Goal: Information Seeking & Learning: Learn about a topic

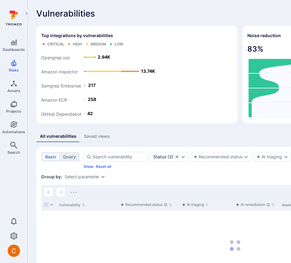
click at [248, 84] on icon at bounding box center [274, 81] width 52 height 14
click at [248, 108] on icon at bounding box center [274, 110] width 52 height 14
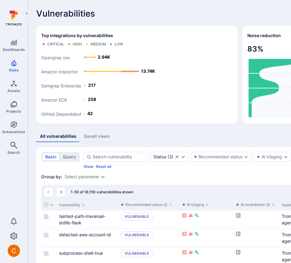
click at [144, 72] on text "13.74K" at bounding box center [148, 70] width 14 height 5
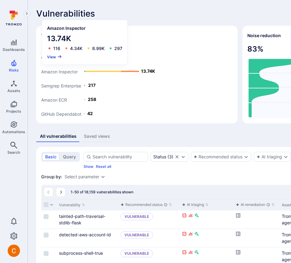
click at [52, 58] on button "View" at bounding box center [54, 56] width 15 height 5
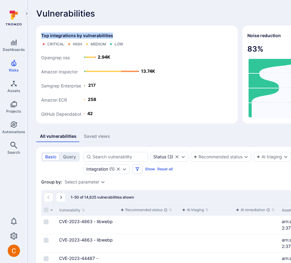
drag, startPoint x: 115, startPoint y: 35, endPoint x: 29, endPoint y: 35, distance: 86.3
copy span "Top integrations by vulnerabilities"
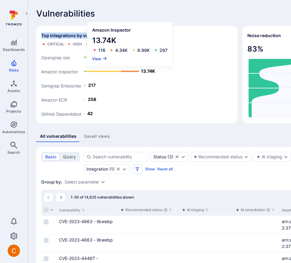
click at [95, 59] on button "View" at bounding box center [99, 58] width 15 height 5
click at [96, 58] on button "View" at bounding box center [99, 58] width 15 height 5
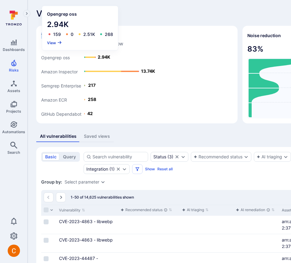
click at [53, 41] on button "View" at bounding box center [54, 42] width 15 height 5
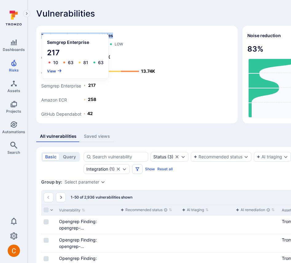
click at [53, 71] on button "View" at bounding box center [54, 70] width 15 height 5
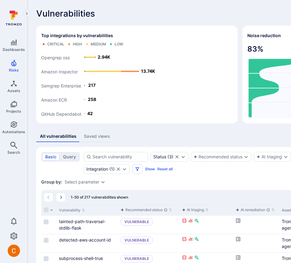
click at [248, 70] on icon at bounding box center [274, 66] width 52 height 14
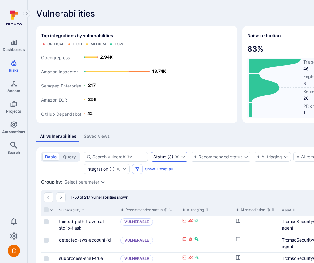
click at [177, 155] on icon "Clear selection" at bounding box center [176, 156] width 5 height 5
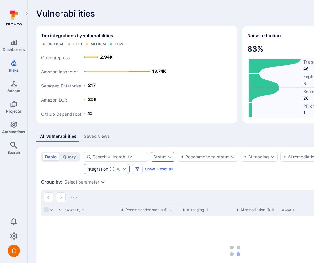
click at [121, 169] on icon "Clear selection" at bounding box center [118, 169] width 5 height 5
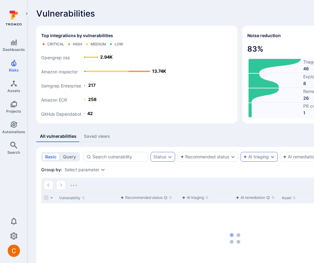
click at [249, 159] on div "AI triaging" at bounding box center [255, 156] width 25 height 5
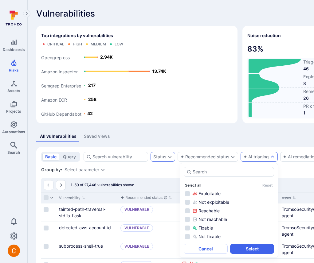
click at [190, 185] on button "Select all" at bounding box center [193, 185] width 16 height 5
click at [216, 249] on button "Cancel" at bounding box center [206, 249] width 44 height 10
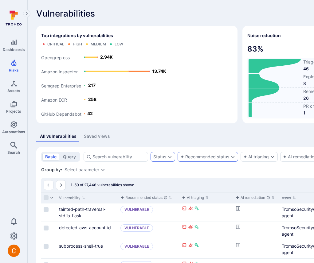
click at [221, 152] on div "Recommended status" at bounding box center [208, 157] width 61 height 10
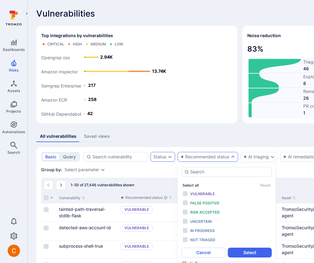
click at [193, 186] on button "Select all" at bounding box center [190, 185] width 16 height 5
click at [193, 186] on button "Deselect all" at bounding box center [192, 185] width 21 height 5
click at [164, 173] on div "Group by: Select parameter" at bounding box center [235, 170] width 388 height 6
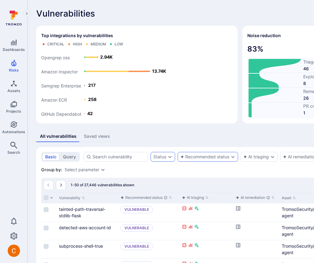
click at [211, 156] on div "Recommended status" at bounding box center [204, 156] width 49 height 5
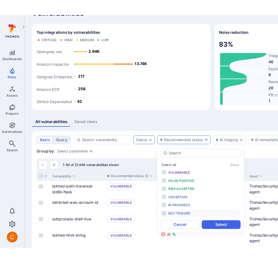
scroll to position [18, 0]
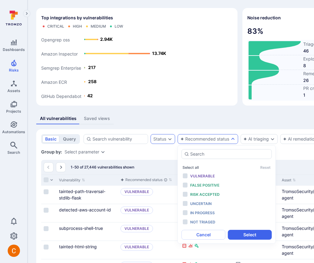
click at [260, 139] on div "Status Recommended status AI triaging AI remediation Severity Integration" at bounding box center [245, 139] width 322 height 10
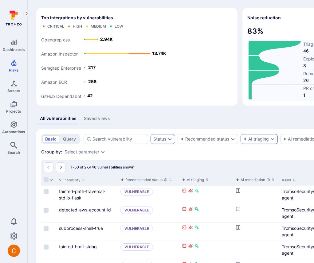
click at [260, 139] on div "AI triaging" at bounding box center [255, 139] width 25 height 5
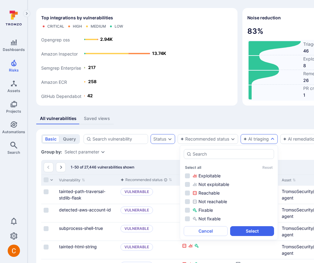
click at [260, 144] on div "Status Recommended status AI triaging AI remediation Severity Integration" at bounding box center [245, 139] width 322 height 10
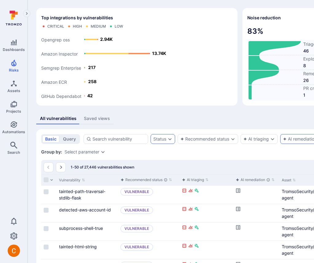
click at [260, 142] on div "AI remediation" at bounding box center [300, 139] width 34 height 5
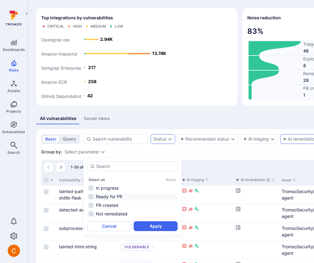
click at [136, 197] on li "Ready for PR" at bounding box center [132, 196] width 90 height 7
click at [127, 207] on li "PR created" at bounding box center [132, 205] width 90 height 7
click at [124, 212] on li "Not remediated" at bounding box center [132, 213] width 90 height 7
click at [122, 215] on li "Not remediated" at bounding box center [132, 213] width 90 height 7
click at [141, 226] on button "Apply" at bounding box center [156, 226] width 44 height 10
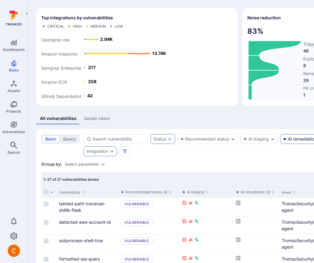
click at [260, 144] on div "AI remediation ( 2 )" at bounding box center [309, 139] width 58 height 10
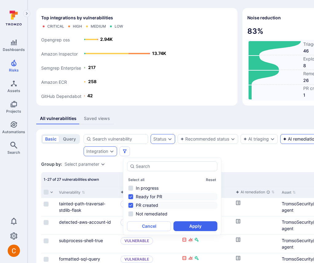
click at [260, 142] on div "AI remediation" at bounding box center [300, 139] width 34 height 5
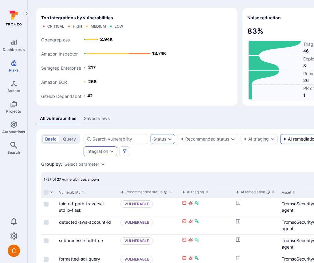
click at [260, 142] on div "AI remediation" at bounding box center [300, 139] width 34 height 5
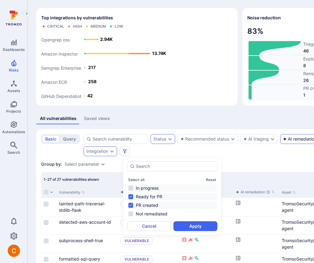
click at [152, 185] on li "In progress" at bounding box center [172, 188] width 90 height 7
click at [197, 226] on button "Apply" at bounding box center [196, 226] width 44 height 10
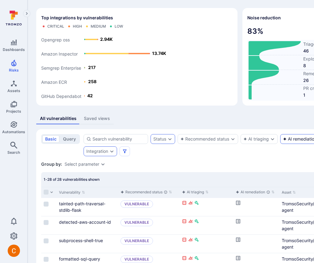
click at [260, 142] on div "AI remediation" at bounding box center [300, 139] width 34 height 5
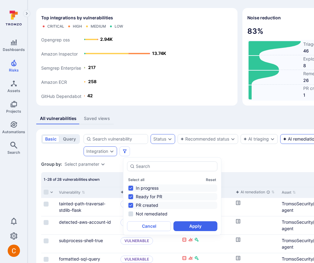
click at [145, 189] on li "In progress" at bounding box center [172, 188] width 90 height 7
click at [172, 206] on li "PR created" at bounding box center [172, 205] width 90 height 7
click at [181, 225] on button "Apply" at bounding box center [196, 226] width 44 height 10
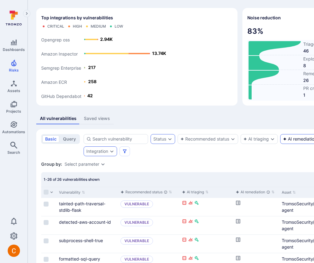
click at [260, 144] on div "AI remediation ( 1 )" at bounding box center [309, 139] width 58 height 10
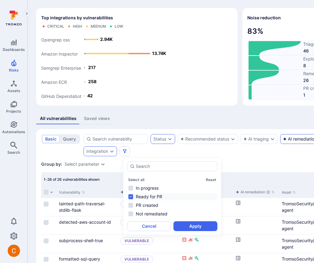
click at [170, 198] on li "Ready for PR" at bounding box center [172, 196] width 90 height 7
click at [161, 205] on li "PR created" at bounding box center [172, 205] width 90 height 7
click at [184, 225] on button "Apply" at bounding box center [196, 226] width 44 height 10
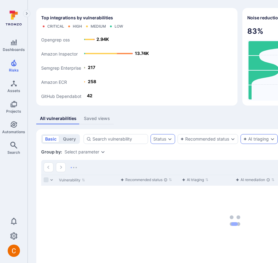
click at [243, 142] on div "AI triaging" at bounding box center [255, 139] width 25 height 5
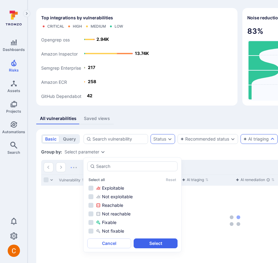
click at [243, 142] on div "AI triaging" at bounding box center [255, 139] width 25 height 5
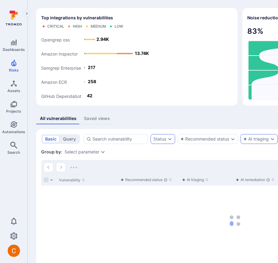
click at [243, 142] on div "AI triaging" at bounding box center [255, 139] width 25 height 5
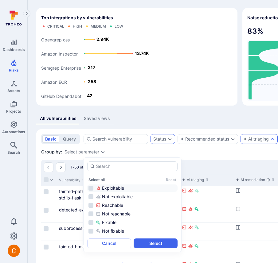
click at [105, 188] on div "Exploitable" at bounding box center [136, 188] width 80 height 6
click at [147, 244] on button "Select" at bounding box center [156, 244] width 44 height 10
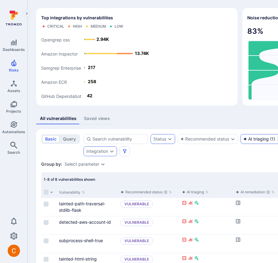
click at [243, 142] on div "AI triaging" at bounding box center [255, 139] width 25 height 5
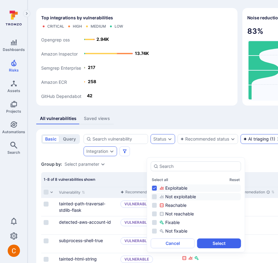
click at [166, 197] on div "Not exploitable" at bounding box center [199, 197] width 80 height 6
click at [228, 244] on button "Select" at bounding box center [219, 244] width 44 height 10
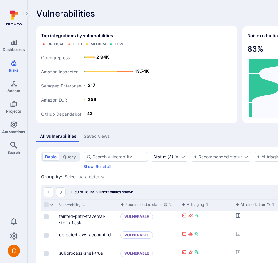
click at [248, 63] on icon at bounding box center [274, 66] width 52 height 14
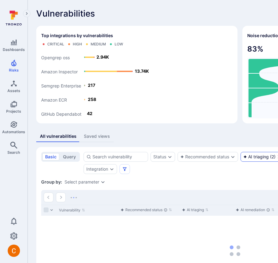
click at [243, 159] on div "AI triaging" at bounding box center [255, 156] width 25 height 5
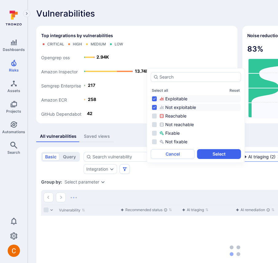
click at [243, 159] on div "AI triaging" at bounding box center [255, 156] width 25 height 5
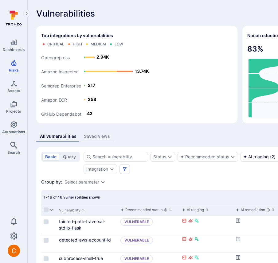
scroll to position [53, 0]
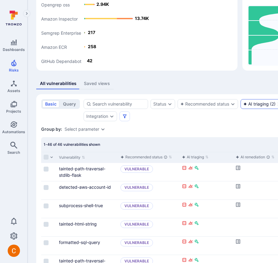
click at [241, 109] on div "AI triaging ( 2 )" at bounding box center [266, 104] width 50 height 10
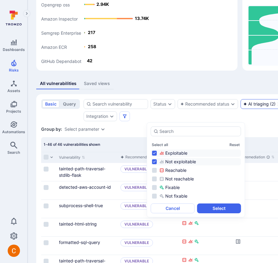
click at [206, 101] on div "Status Recommended status AI triaging ( 2 ) AI remediation Severity Integration" at bounding box center [241, 110] width 314 height 22
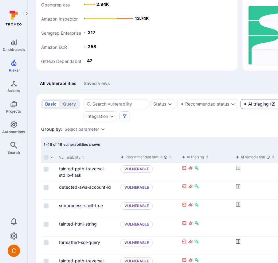
click at [243, 107] on div "AI triaging" at bounding box center [255, 104] width 25 height 5
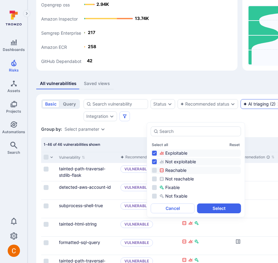
click at [178, 170] on div "Reachable" at bounding box center [199, 170] width 80 height 6
click at [172, 178] on div "Not reachable" at bounding box center [199, 179] width 80 height 6
click at [207, 205] on button "Select" at bounding box center [219, 209] width 44 height 10
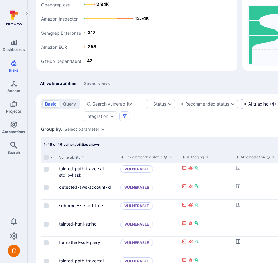
click at [243, 107] on div "AI triaging" at bounding box center [255, 104] width 25 height 5
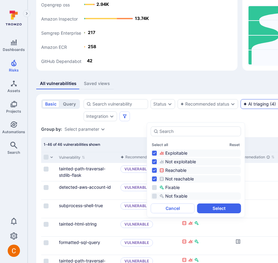
click at [177, 189] on div "Fixable" at bounding box center [199, 188] width 80 height 6
click at [174, 198] on div "Not fixable" at bounding box center [199, 196] width 80 height 6
click at [206, 209] on button "Select" at bounding box center [219, 209] width 44 height 10
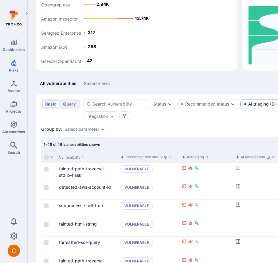
click at [241, 109] on div "AI triaging ( 6 )" at bounding box center [266, 104] width 50 height 10
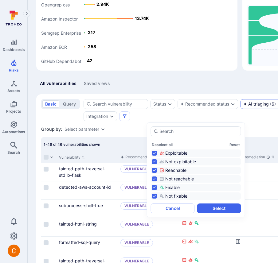
click at [241, 109] on div "AI triaging ( 6 )" at bounding box center [266, 104] width 50 height 10
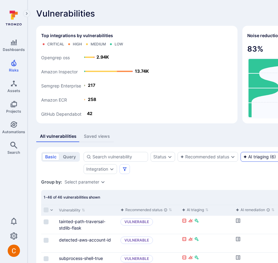
click at [278, 158] on icon "Clear selection" at bounding box center [279, 156] width 3 height 3
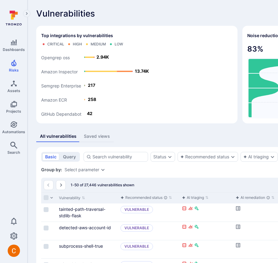
click at [248, 63] on icon at bounding box center [274, 66] width 52 height 14
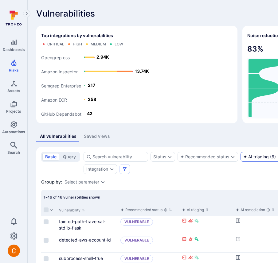
click at [277, 159] on icon "Clear selection" at bounding box center [279, 156] width 5 height 5
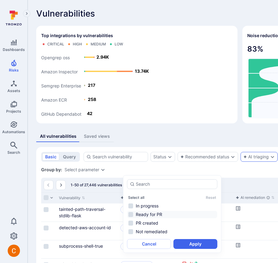
click at [156, 214] on li "Ready for PR" at bounding box center [172, 214] width 90 height 7
click at [183, 248] on button "Apply" at bounding box center [196, 244] width 44 height 10
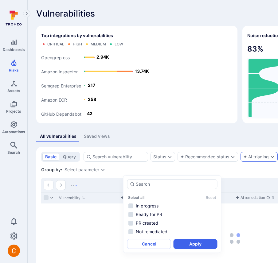
click at [186, 143] on div "All vulnerabilities Saved views basic query Status Recommended status AI triagi…" at bounding box center [234, 216] width 397 height 171
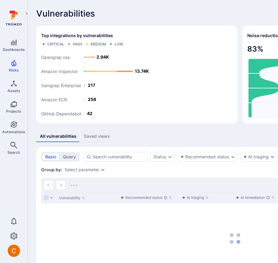
click at [248, 93] on icon at bounding box center [274, 95] width 52 height 14
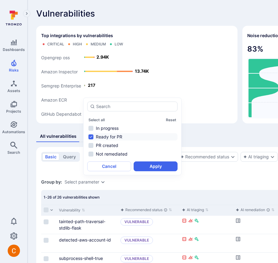
click at [215, 136] on div "All vulnerabilities Saved views" at bounding box center [234, 136] width 397 height 11
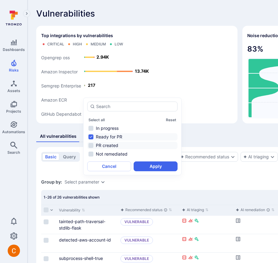
click at [127, 148] on li "PR created" at bounding box center [132, 145] width 90 height 7
click at [126, 135] on li "Ready for PR" at bounding box center [132, 136] width 90 height 7
click at [145, 171] on button "Apply" at bounding box center [156, 167] width 44 height 10
